Goal: Task Accomplishment & Management: Use online tool/utility

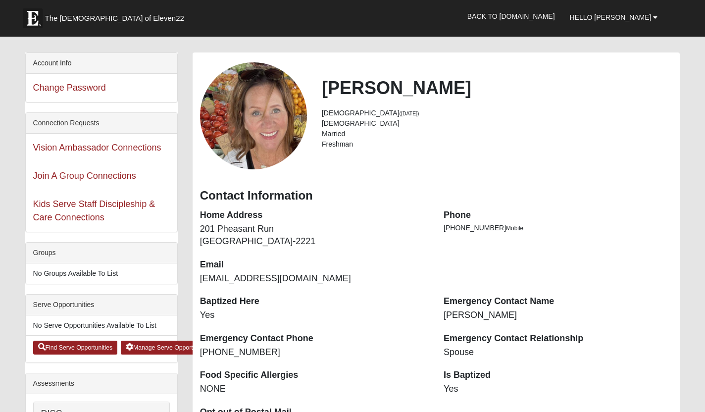
scroll to position [29, 0]
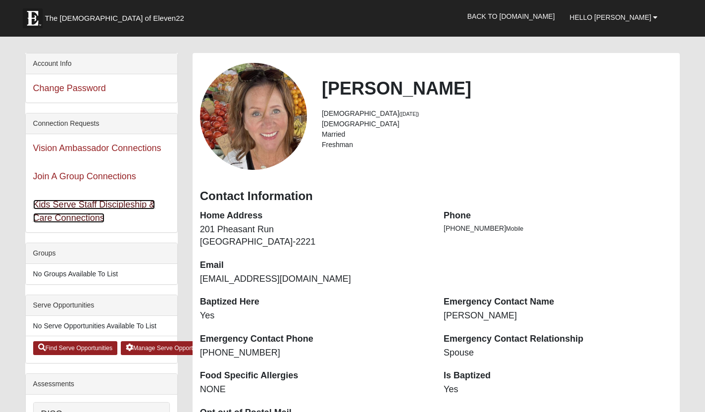
click at [121, 203] on link "Kids Serve Staff Discipleship & Care Connections" at bounding box center [94, 210] width 122 height 23
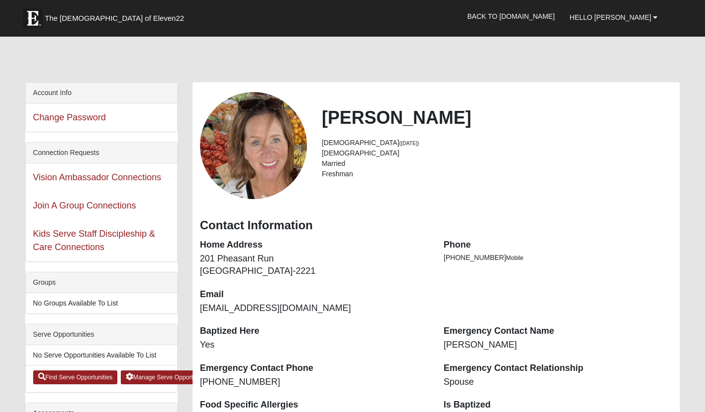
scroll to position [29, 0]
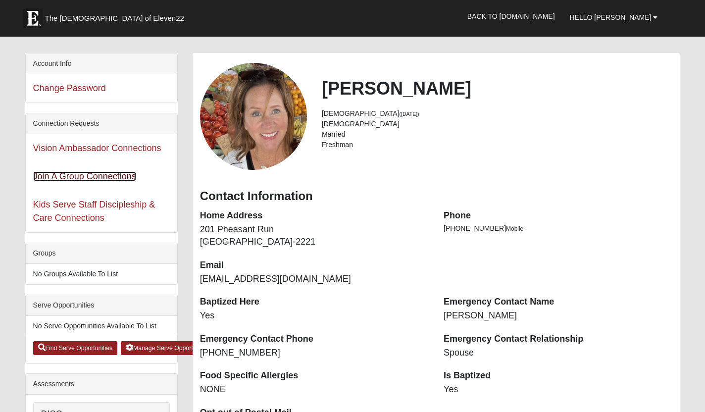
click at [111, 178] on link "Join A Group Connections" at bounding box center [84, 176] width 103 height 10
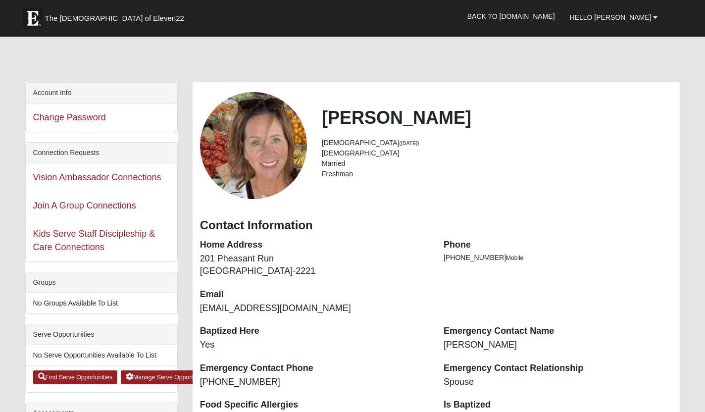
scroll to position [29, 0]
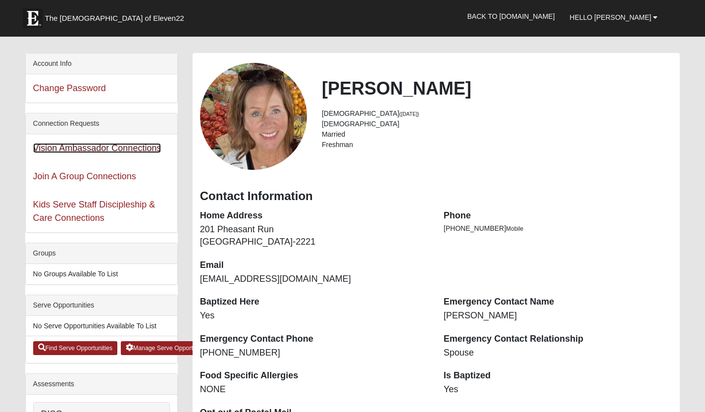
click at [144, 148] on link "Vision Ambassador Connections" at bounding box center [97, 148] width 128 height 10
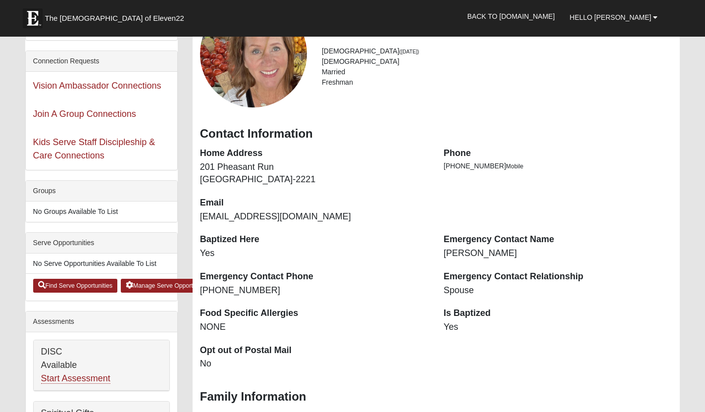
scroll to position [111, 0]
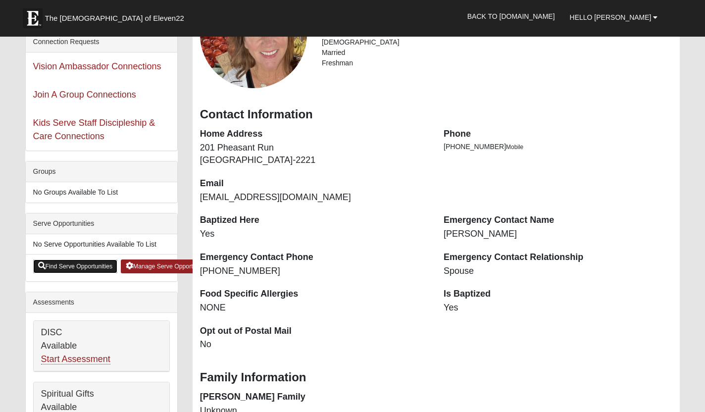
click at [75, 268] on link "Find Serve Opportunities" at bounding box center [75, 266] width 85 height 14
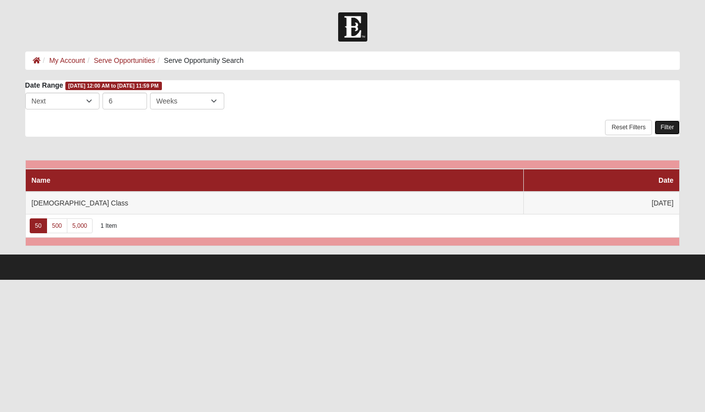
click at [669, 128] on link "Filter" at bounding box center [666, 127] width 25 height 14
click at [88, 101] on select "Last Next" at bounding box center [62, 101] width 74 height 17
click at [25, 93] on select "Last Next" at bounding box center [62, 101] width 74 height 17
click at [212, 100] on select "Days Weeks Months" at bounding box center [187, 101] width 74 height 17
select select "3"
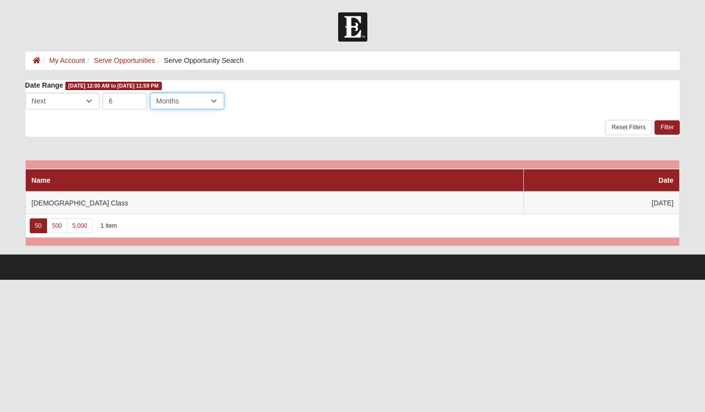
click at [150, 93] on select "Days Weeks Months" at bounding box center [187, 101] width 74 height 17
click at [666, 125] on link "Filter" at bounding box center [666, 127] width 25 height 14
select select "3"
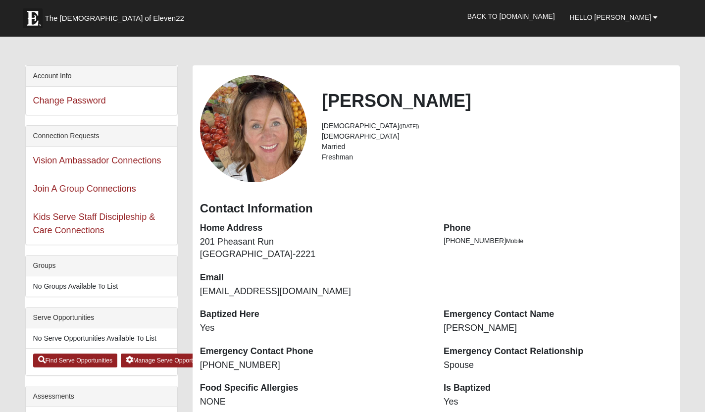
scroll to position [22, 0]
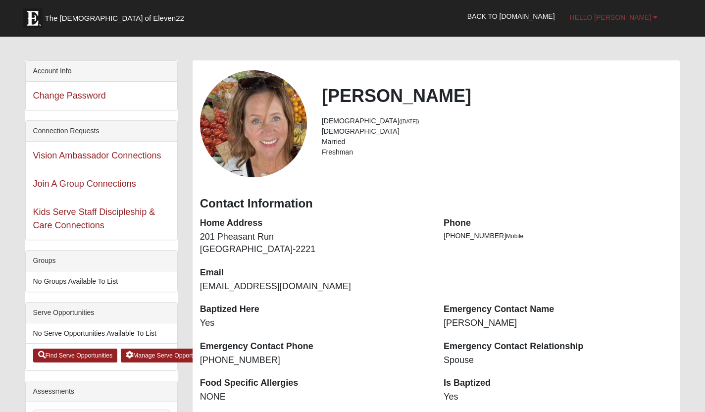
click at [656, 16] on b at bounding box center [655, 17] width 4 height 7
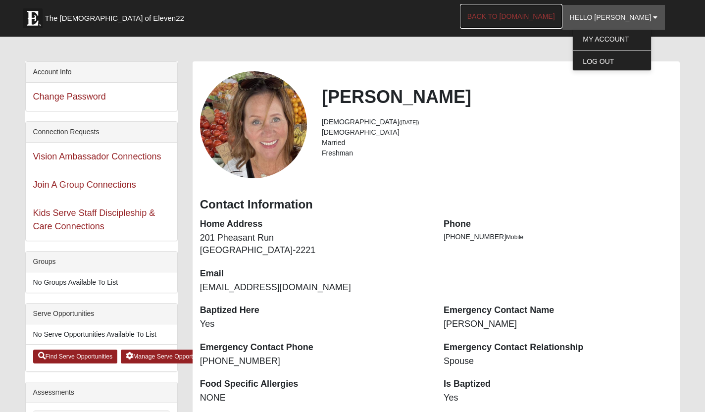
click at [557, 16] on link "Back to [DOMAIN_NAME]" at bounding box center [511, 16] width 102 height 25
